Goal: Communication & Community: Share content

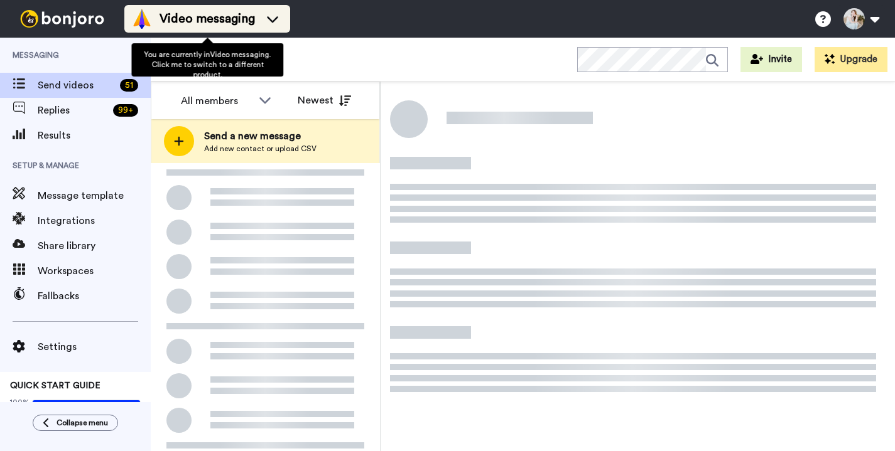
click at [249, 26] on span "Video messaging" at bounding box center [206, 19] width 95 height 18
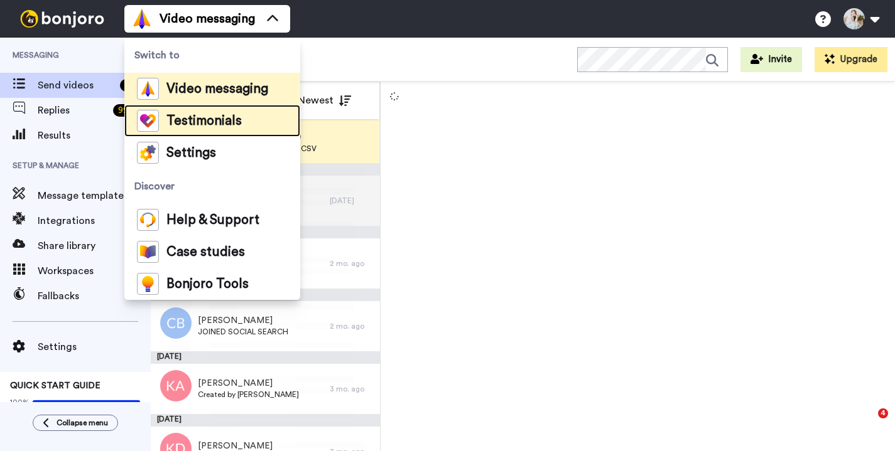
click at [215, 118] on span "Testimonials" at bounding box center [203, 121] width 75 height 13
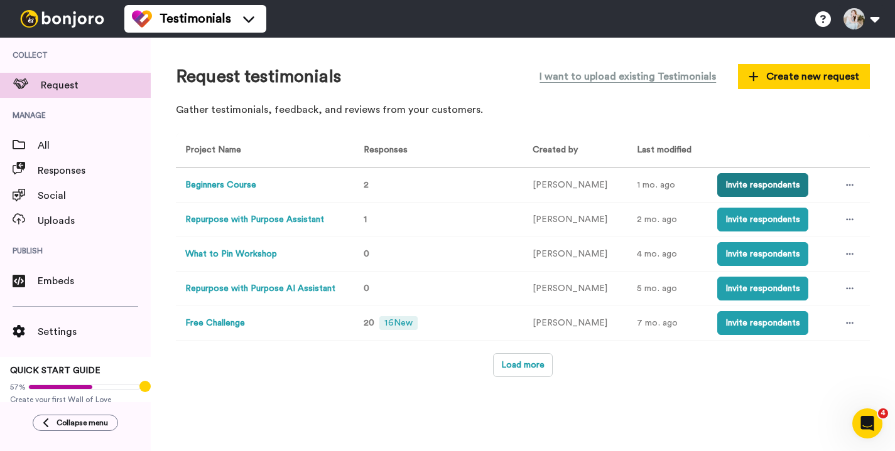
click at [744, 184] on button "Invite respondents" at bounding box center [762, 185] width 91 height 24
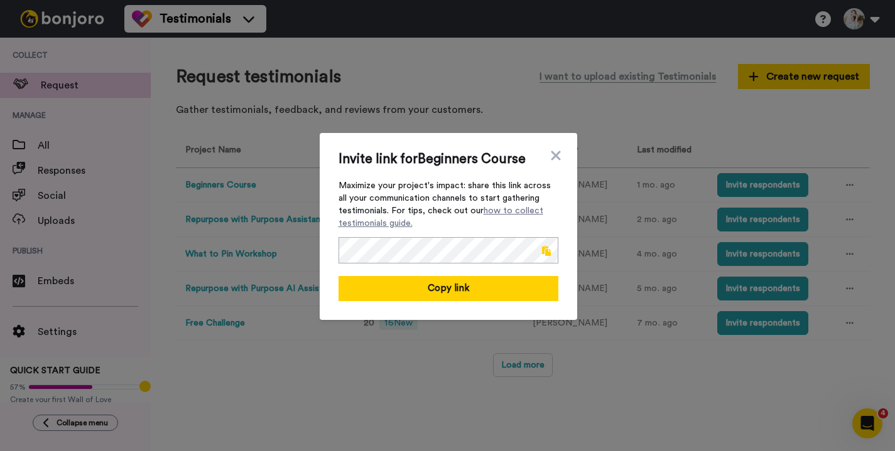
click at [546, 249] on span at bounding box center [546, 251] width 9 height 10
click at [546, 252] on span at bounding box center [546, 251] width 9 height 10
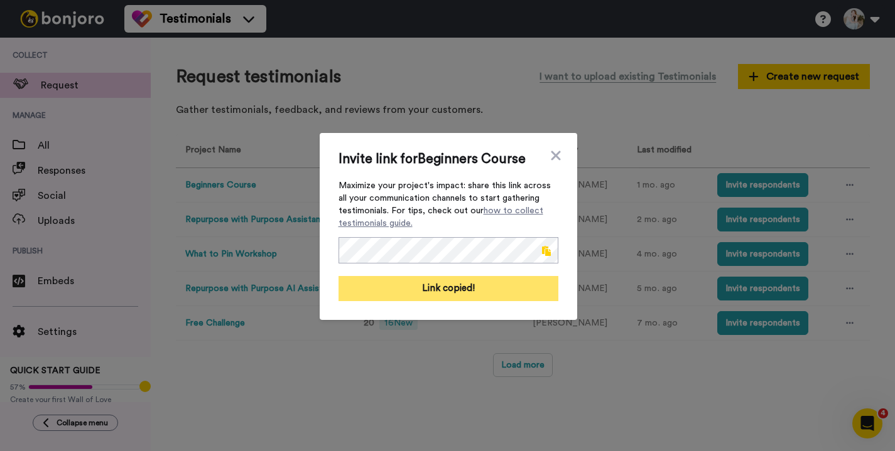
click at [466, 289] on button "Link copied!" at bounding box center [448, 288] width 220 height 25
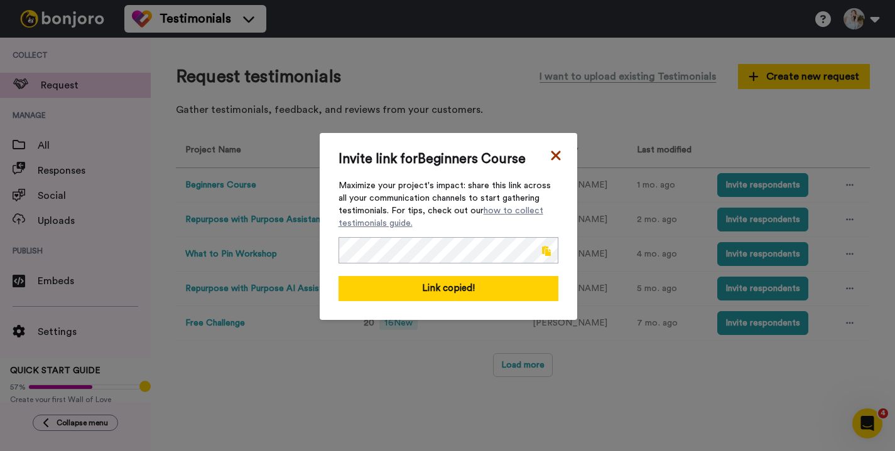
click at [551, 156] on icon at bounding box center [555, 155] width 13 height 15
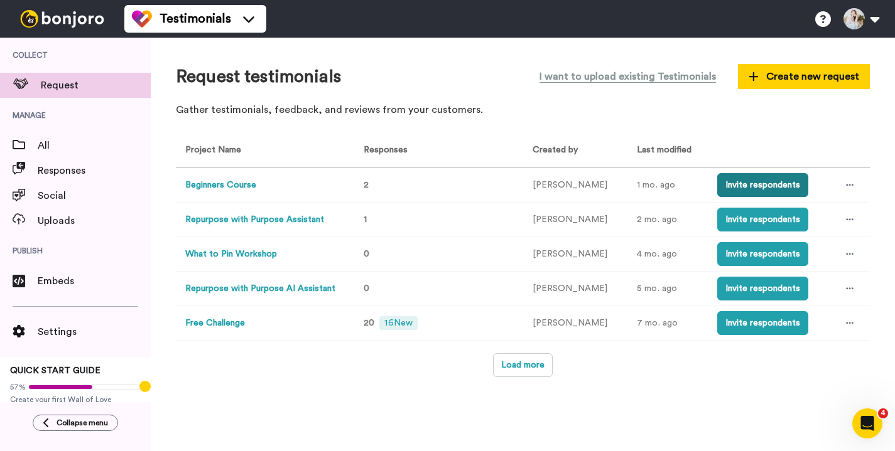
click at [759, 187] on button "Invite respondents" at bounding box center [762, 185] width 91 height 24
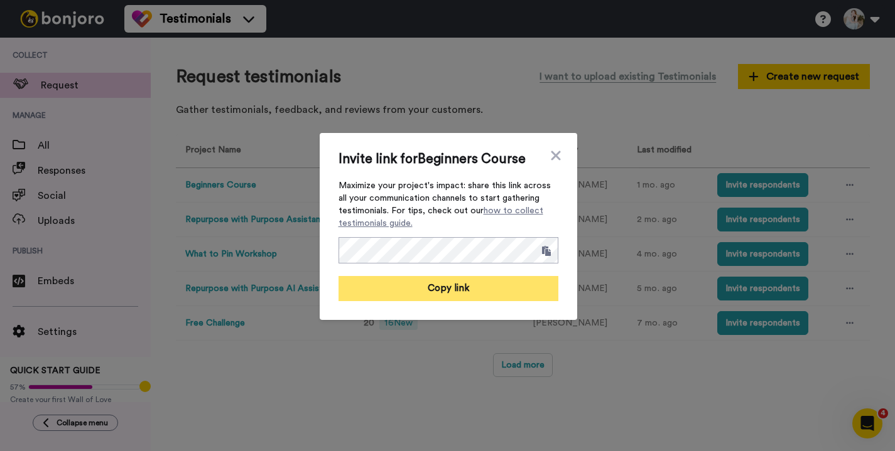
click at [482, 286] on button "Copy link" at bounding box center [448, 288] width 220 height 25
